Goal: Information Seeking & Learning: Check status

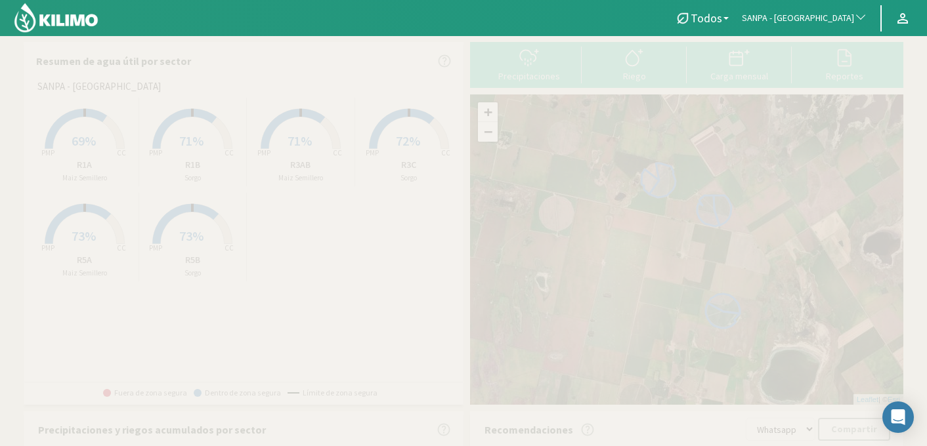
click at [793, 19] on span "SANPA - [GEOGRAPHIC_DATA]" at bounding box center [797, 18] width 112 height 13
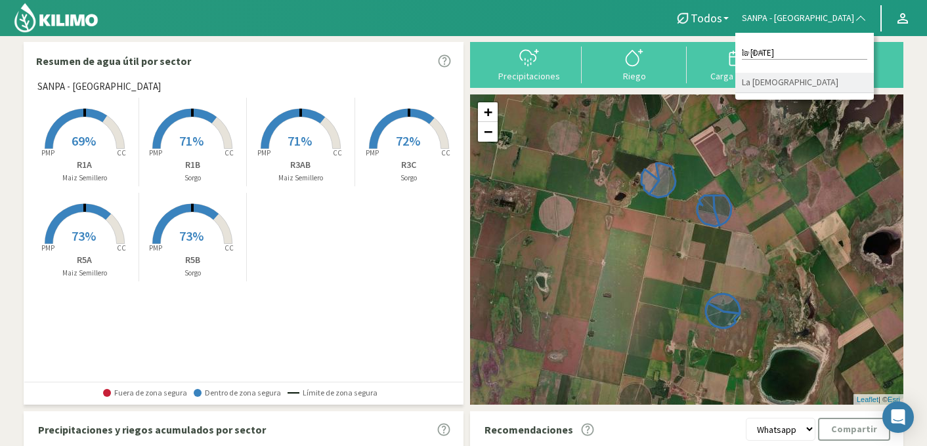
type input "la [DATE]"
click at [831, 81] on li "La [DEMOGRAPHIC_DATA]" at bounding box center [804, 83] width 138 height 20
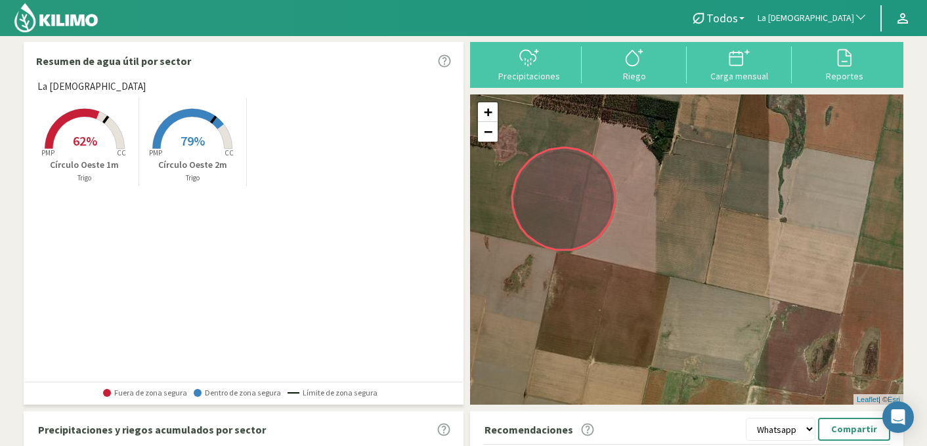
click at [85, 141] on span "62%" at bounding box center [85, 141] width 24 height 16
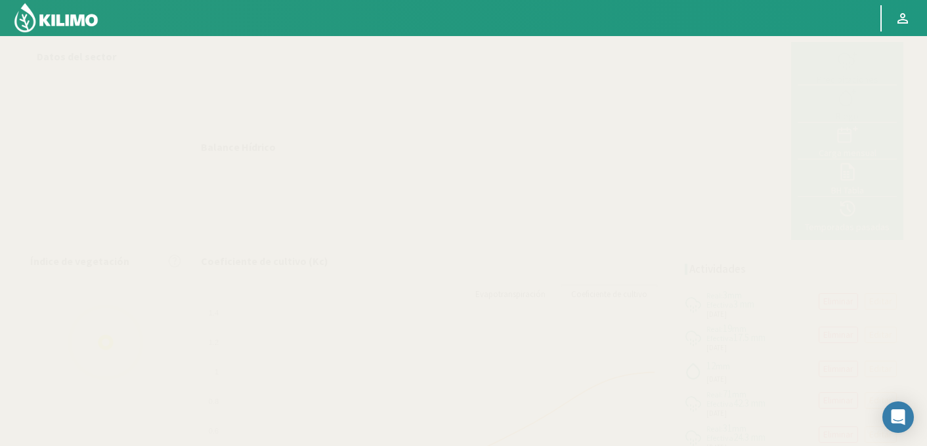
select select "188: Object"
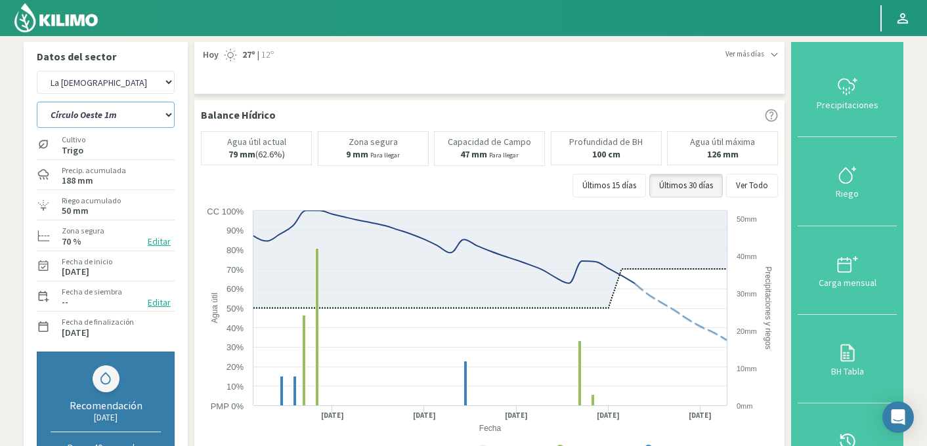
click at [121, 117] on select "Círculo Oeste 1m Círculo Oeste 2m" at bounding box center [106, 115] width 138 height 26
click at [37, 102] on select "Círculo Oeste 1m Círculo Oeste 2m" at bounding box center [106, 115] width 138 height 26
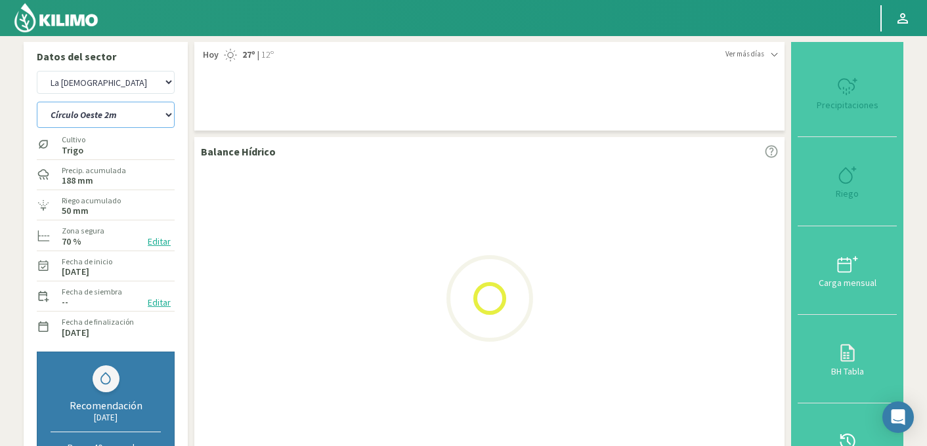
select select "0: Object"
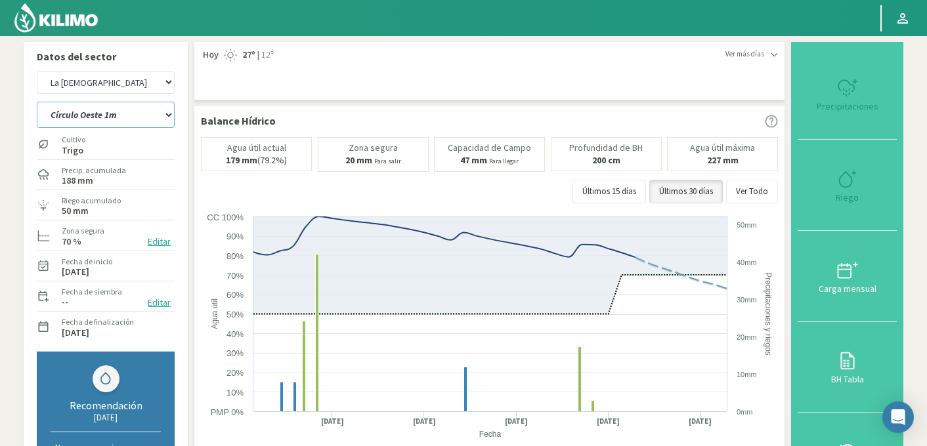
select select "465: Object"
select select "3: Object"
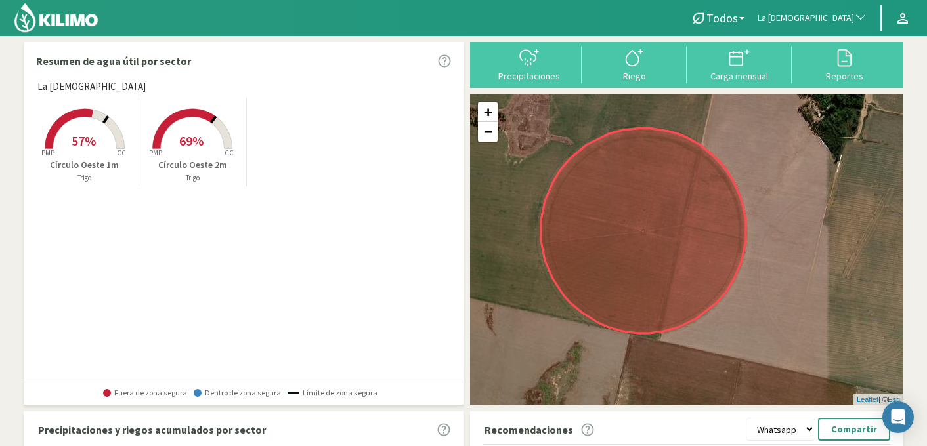
click at [111, 142] on rect at bounding box center [84, 150] width 105 height 105
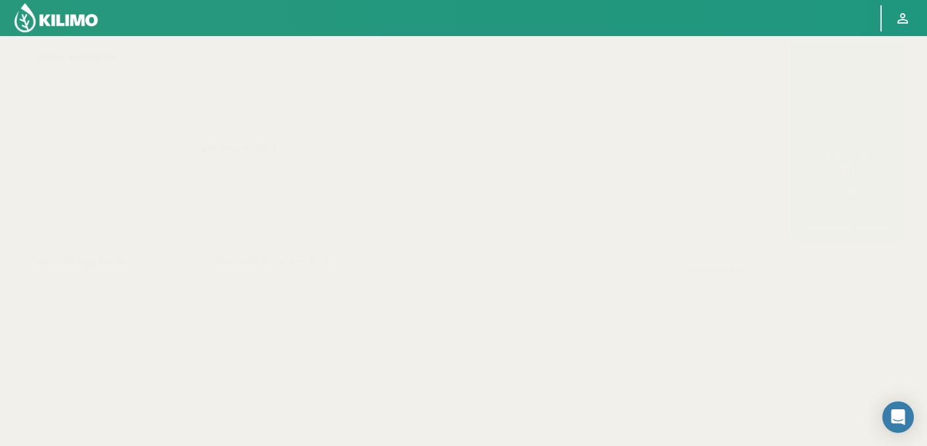
select select "188: Object"
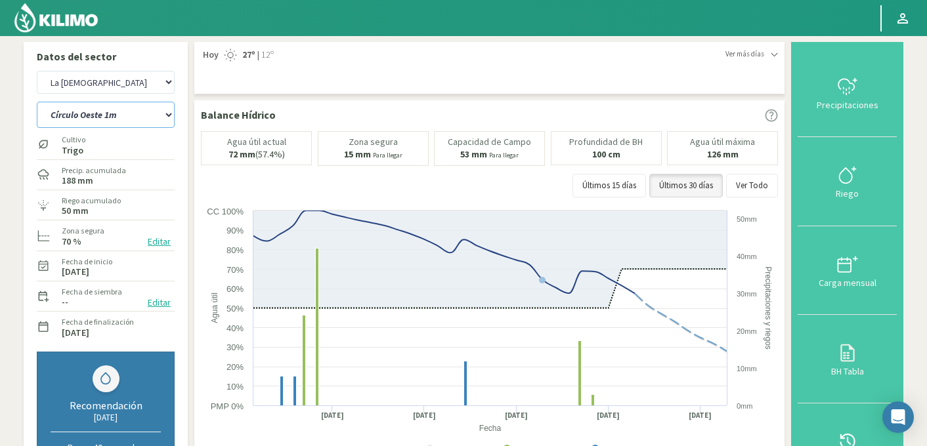
click at [102, 117] on select "Círculo Oeste 1m Círculo Oeste 2m" at bounding box center [106, 115] width 138 height 26
click at [37, 102] on select "Círculo Oeste 1m Círculo Oeste 2m" at bounding box center [106, 115] width 138 height 26
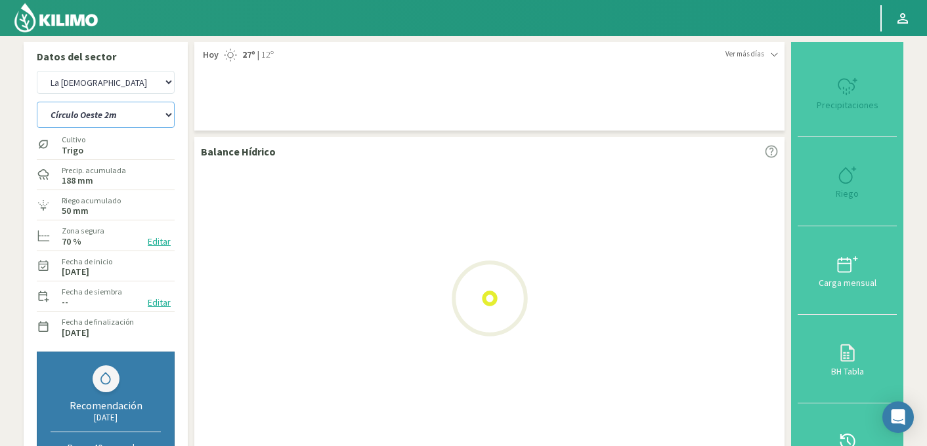
select select "0: Object"
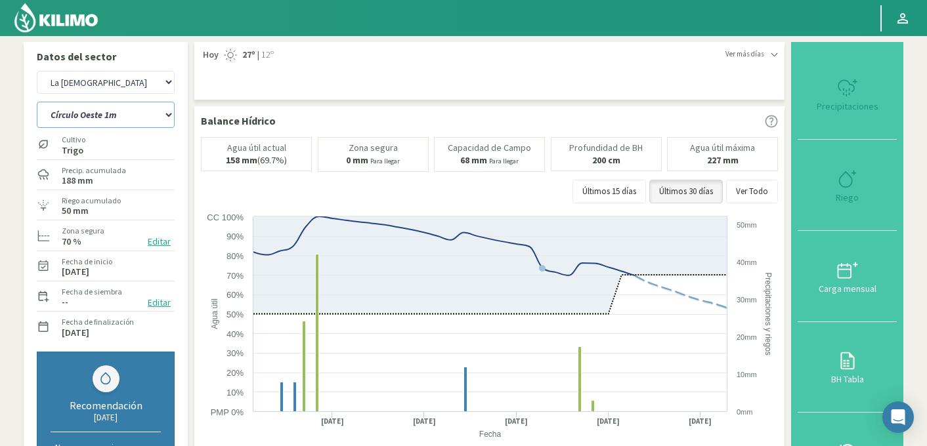
select select "465: Object"
select select "3: Object"
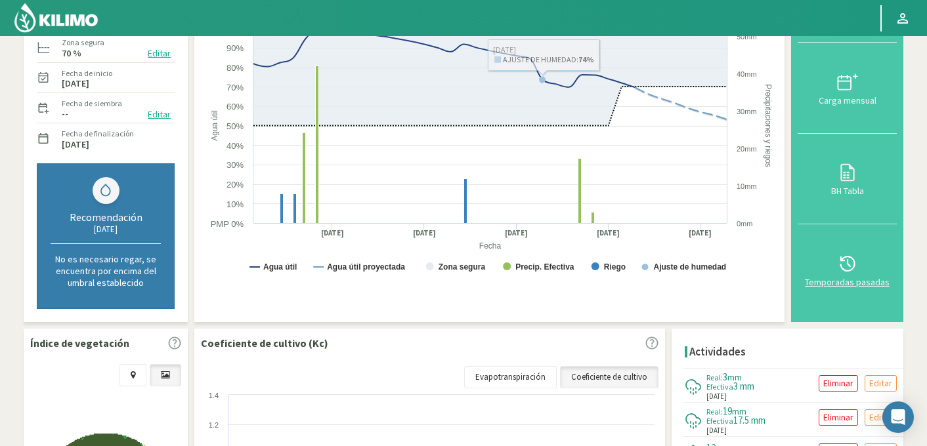
click at [841, 257] on icon at bounding box center [846, 264] width 15 height 16
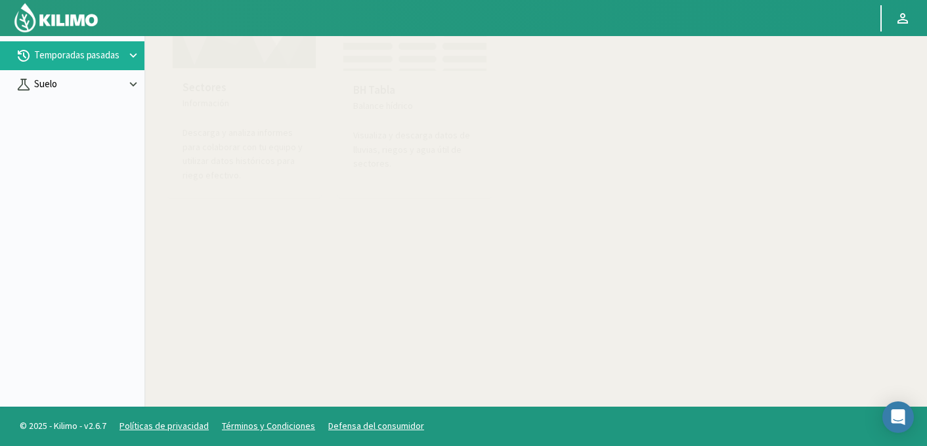
click at [51, 80] on p "Suelo" at bounding box center [78, 84] width 94 height 15
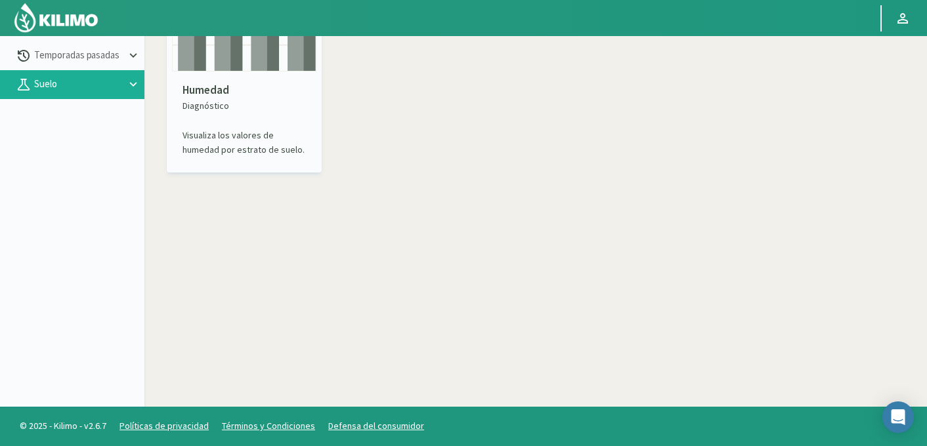
click at [227, 87] on p "Humedad" at bounding box center [243, 90] width 123 height 17
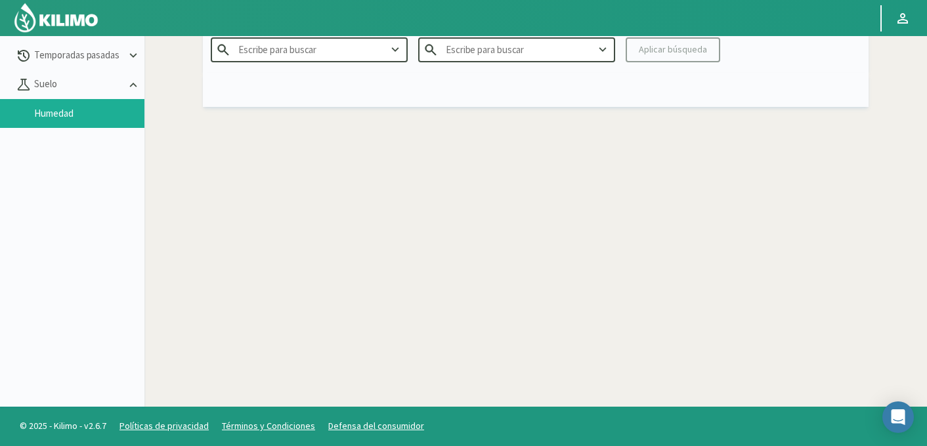
type input "Agr. Huertos de [GEOGRAPHIC_DATA]"
type input "2025"
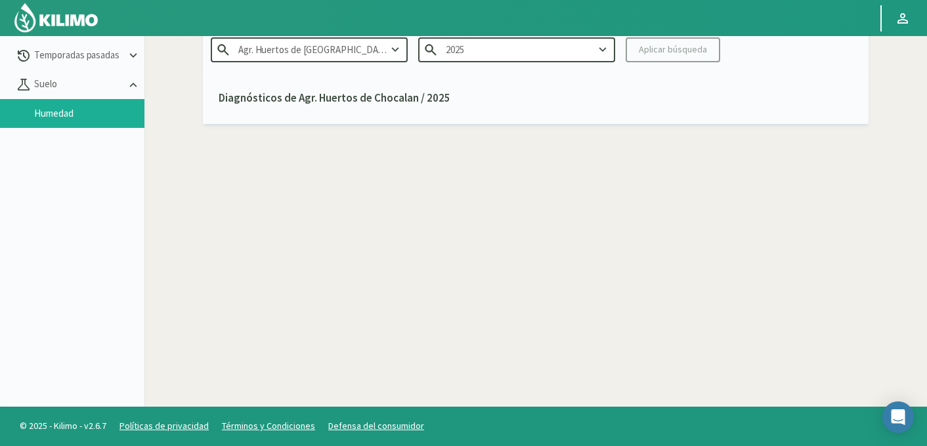
click at [305, 47] on input "Agr. Huertos de [GEOGRAPHIC_DATA]" at bounding box center [309, 49] width 197 height 24
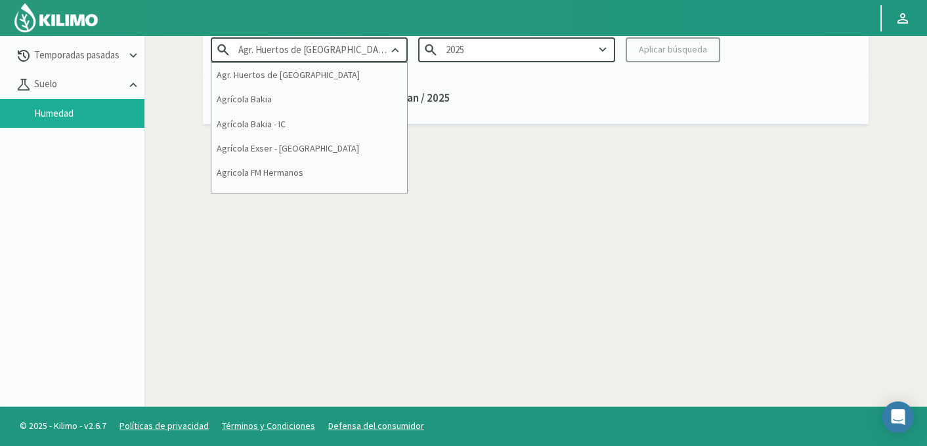
click at [305, 47] on input "Agr. Huertos de [GEOGRAPHIC_DATA]" at bounding box center [309, 49] width 197 height 24
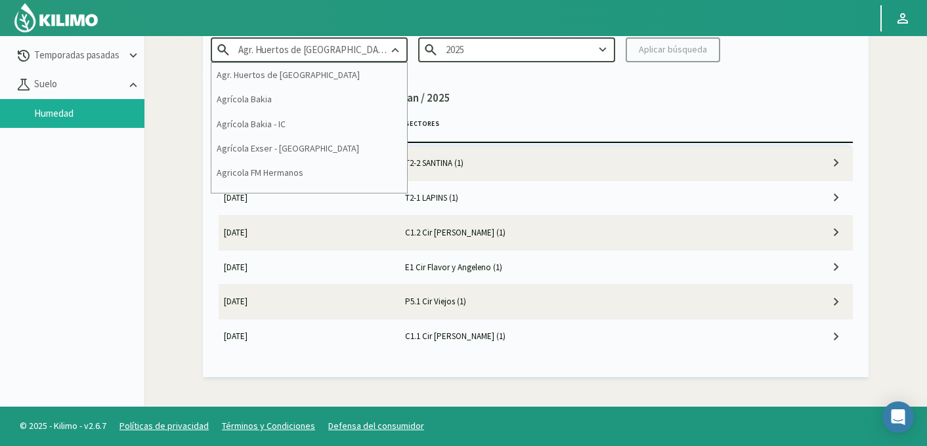
click at [305, 47] on input "Agr. Huertos de [GEOGRAPHIC_DATA]" at bounding box center [309, 49] width 197 height 24
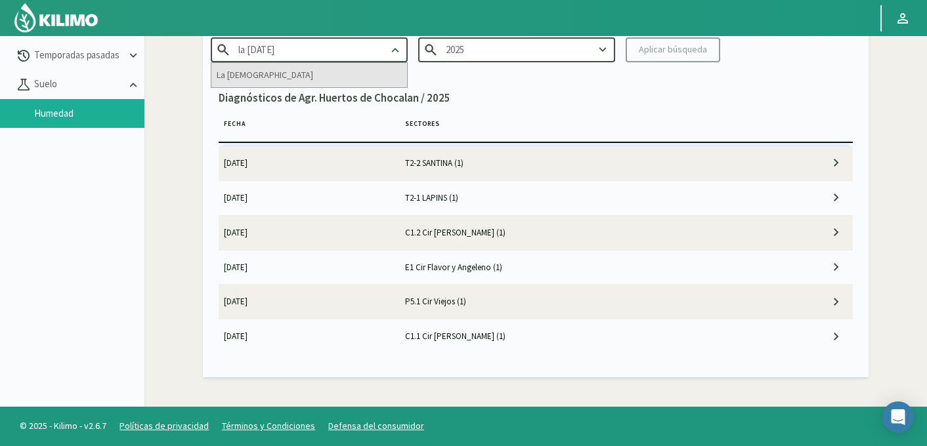
click at [284, 76] on div "La [DEMOGRAPHIC_DATA]" at bounding box center [309, 75] width 196 height 24
type input "La [DEMOGRAPHIC_DATA]"
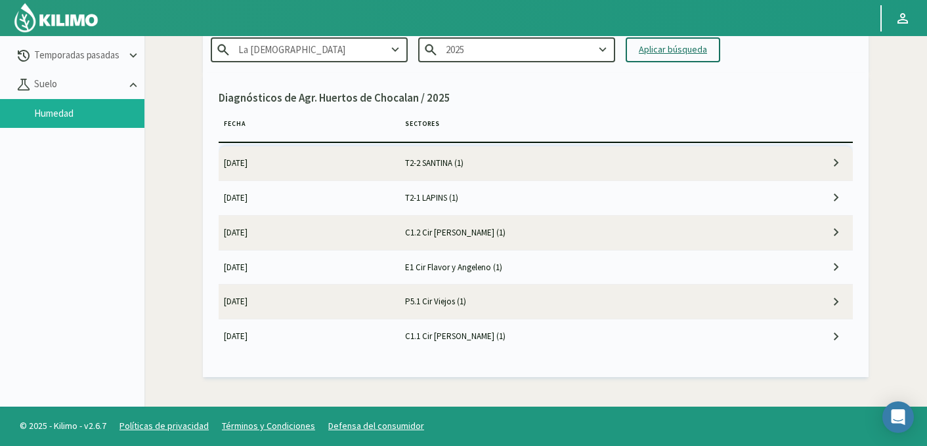
click at [684, 50] on div "Aplicar búsqueda" at bounding box center [672, 50] width 68 height 14
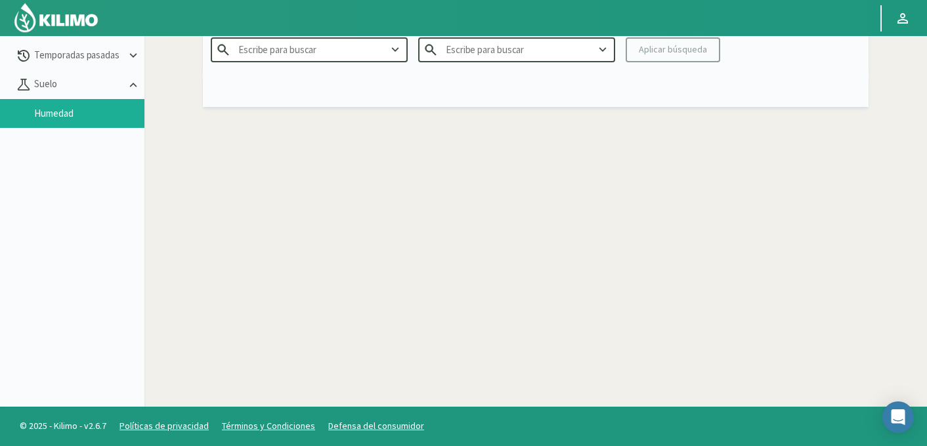
type input "La [DEMOGRAPHIC_DATA]"
type input "2025"
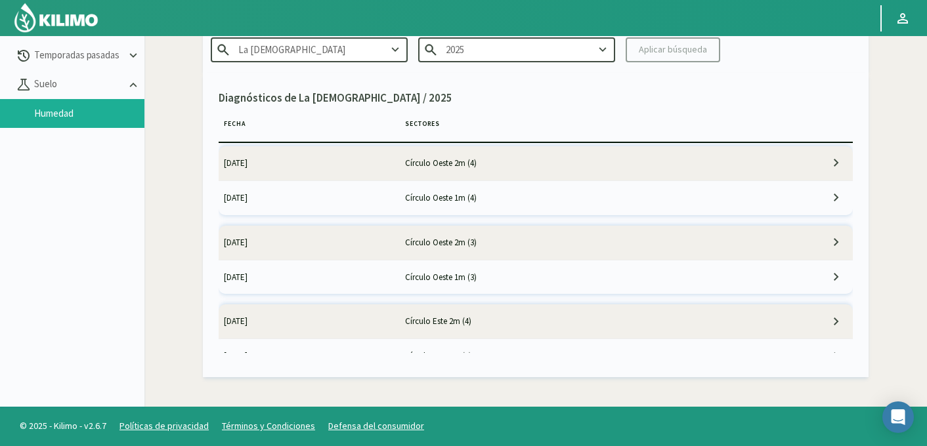
click at [362, 165] on td "16/09/2025" at bounding box center [309, 163] width 181 height 34
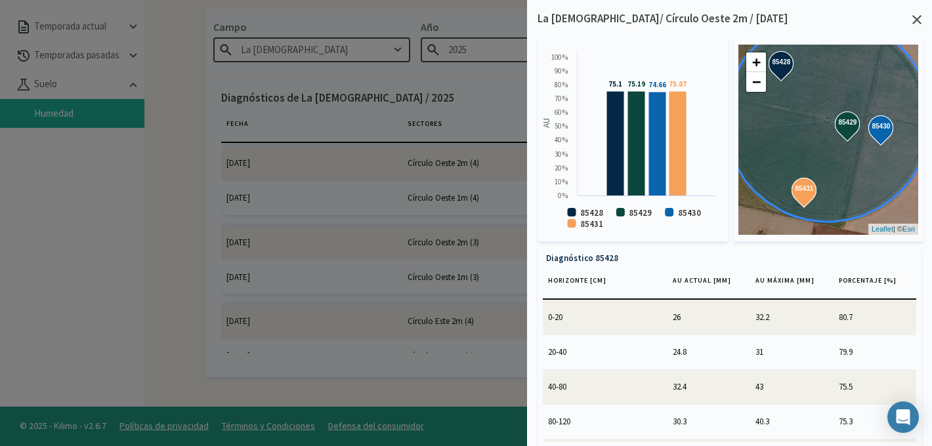
click at [913, 19] on icon at bounding box center [916, 19] width 9 height 9
